Goal: Transaction & Acquisition: Purchase product/service

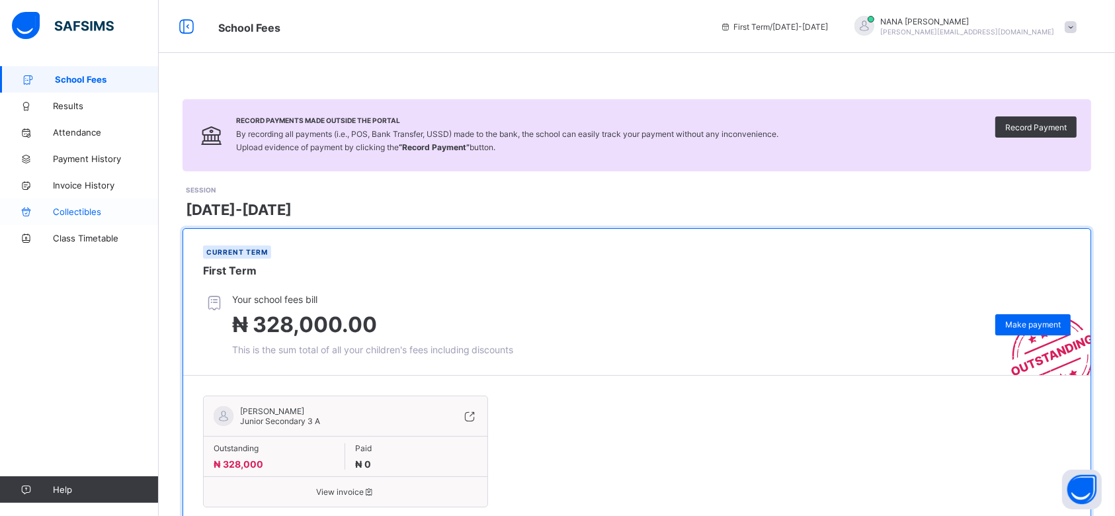
click at [77, 208] on span "Collectibles" at bounding box center [106, 211] width 106 height 11
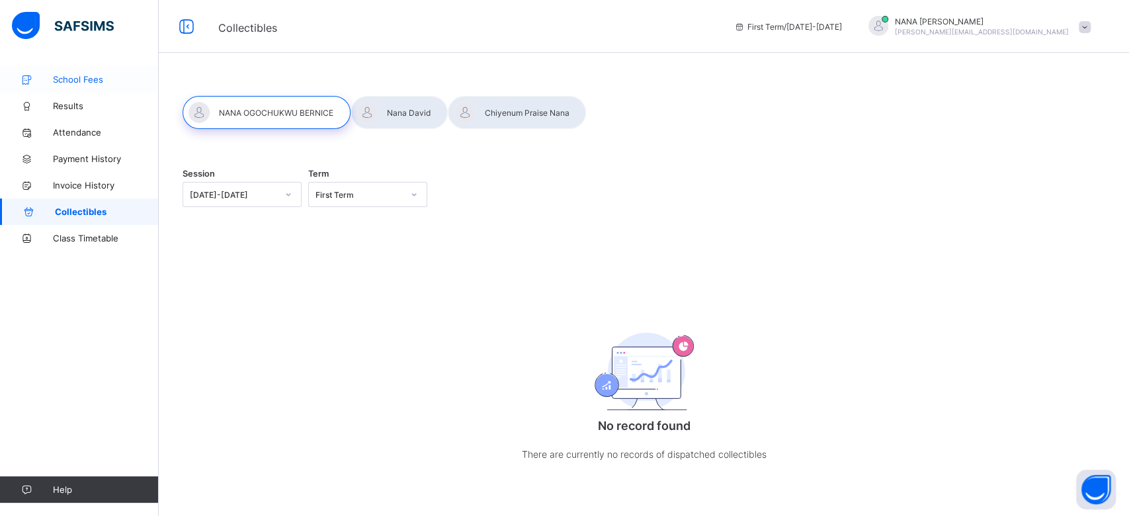
click at [81, 83] on span "School Fees" at bounding box center [106, 79] width 106 height 11
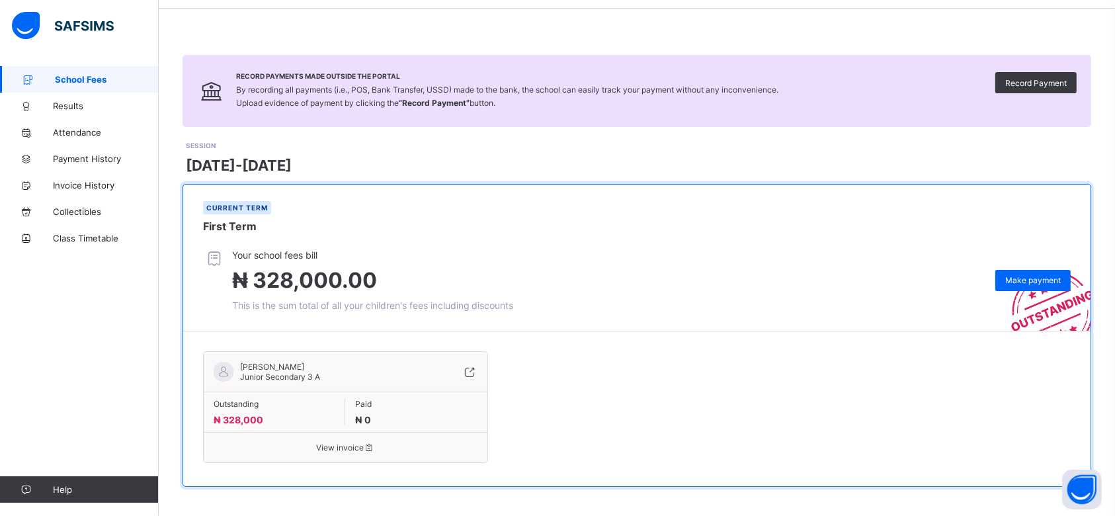
scroll to position [45, 0]
click at [1035, 274] on span "Make payment" at bounding box center [1033, 279] width 56 height 10
